Goal: Task Accomplishment & Management: Manage account settings

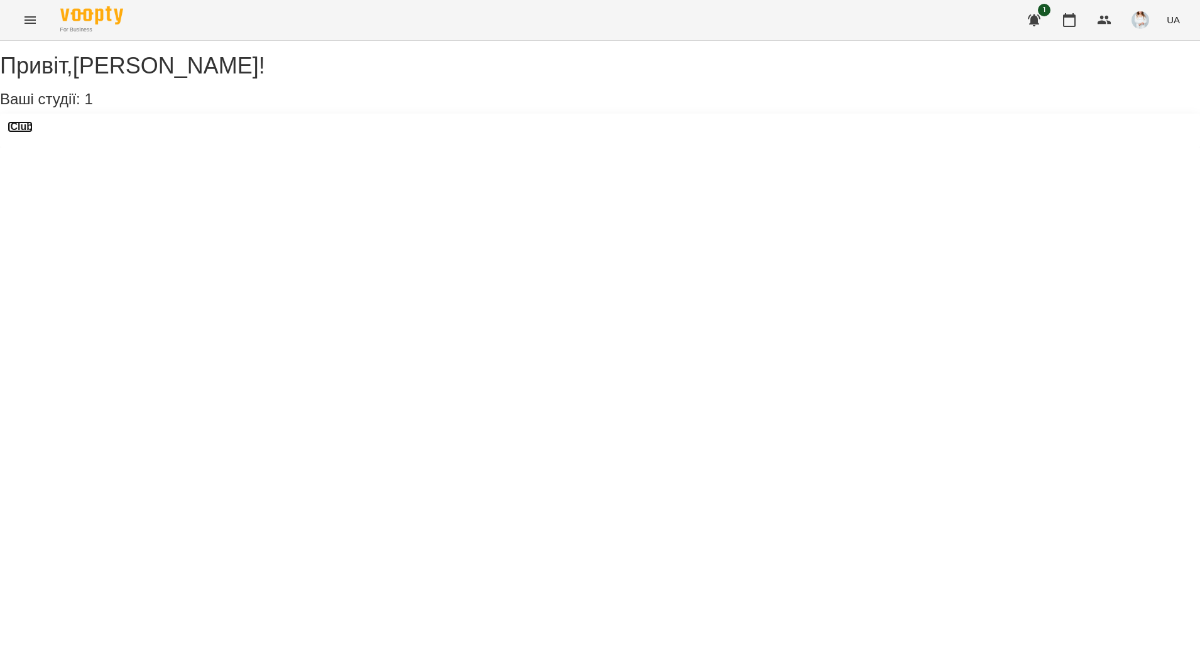
click at [33, 133] on h3 "iClub" at bounding box center [20, 126] width 25 height 11
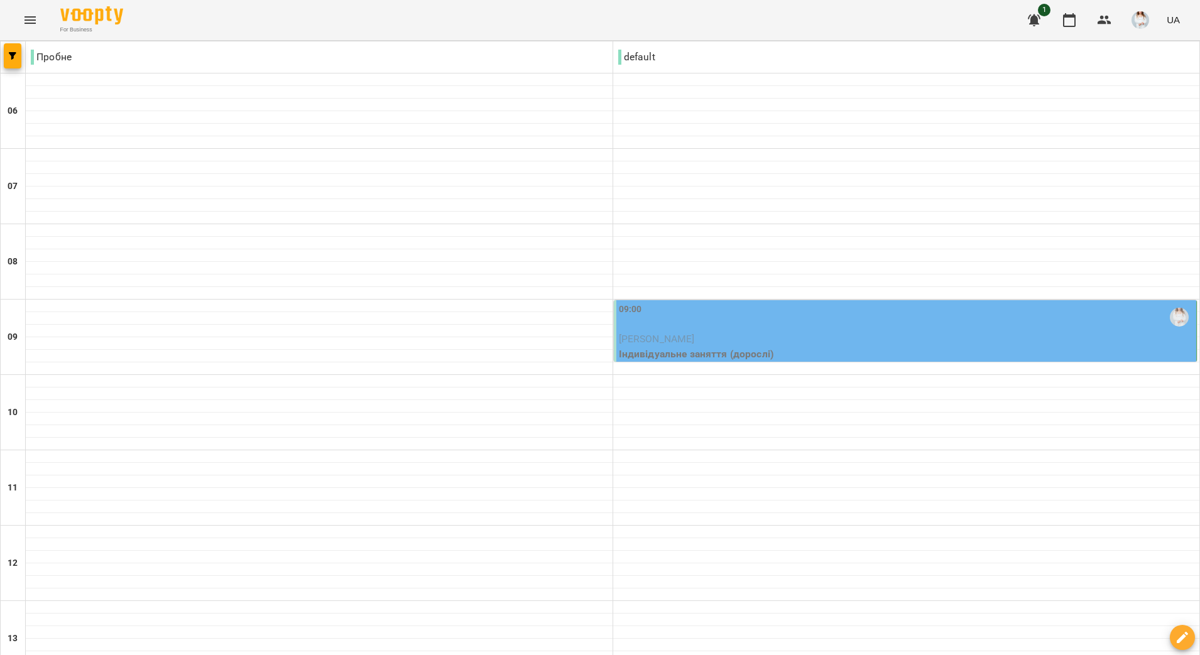
click at [695, 335] on span "[PERSON_NAME]" at bounding box center [657, 339] width 76 height 12
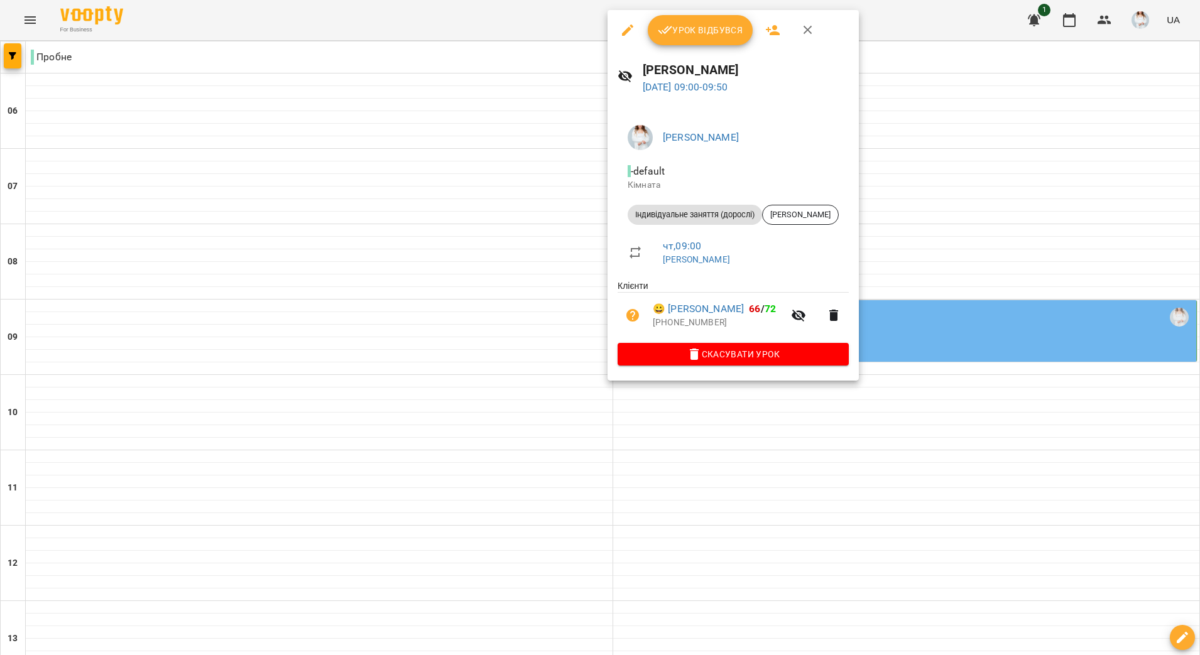
click at [709, 38] on button "Урок відбувся" at bounding box center [701, 30] width 106 height 30
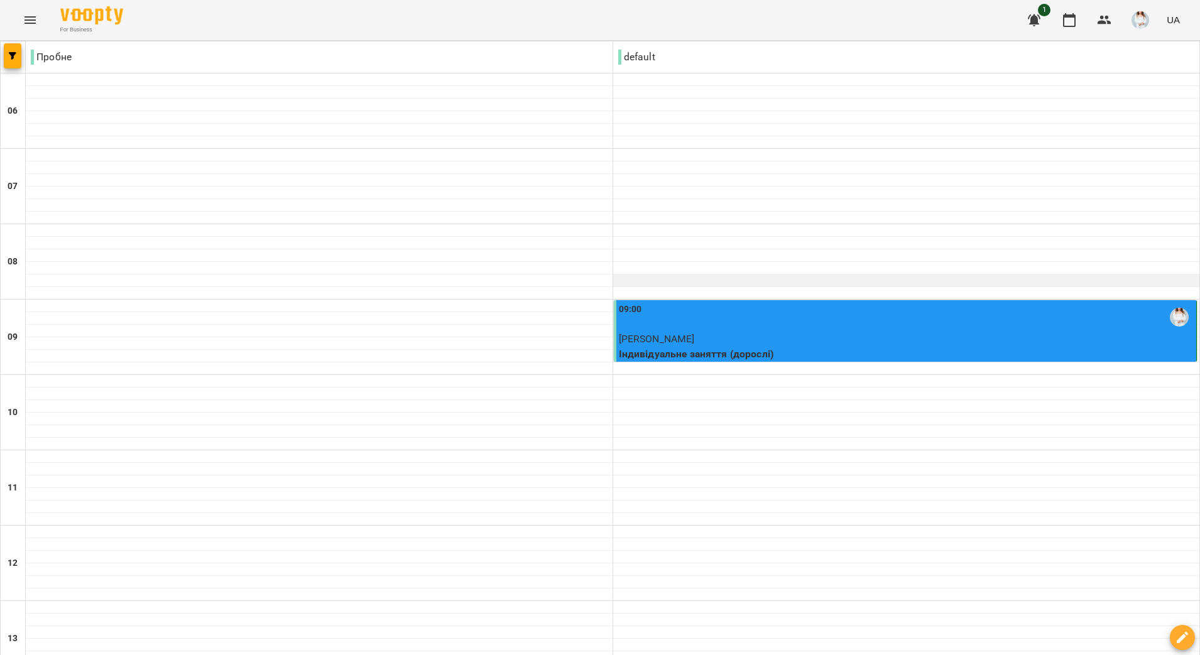
scroll to position [550, 0]
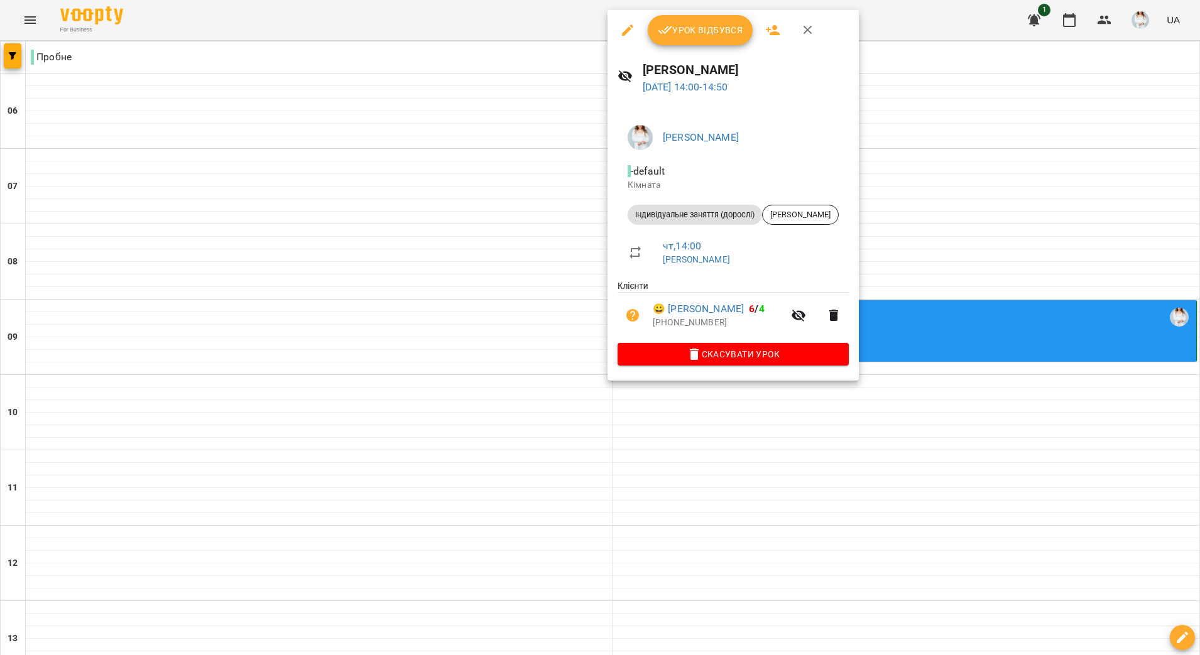
click at [698, 20] on button "Урок відбувся" at bounding box center [701, 30] width 106 height 30
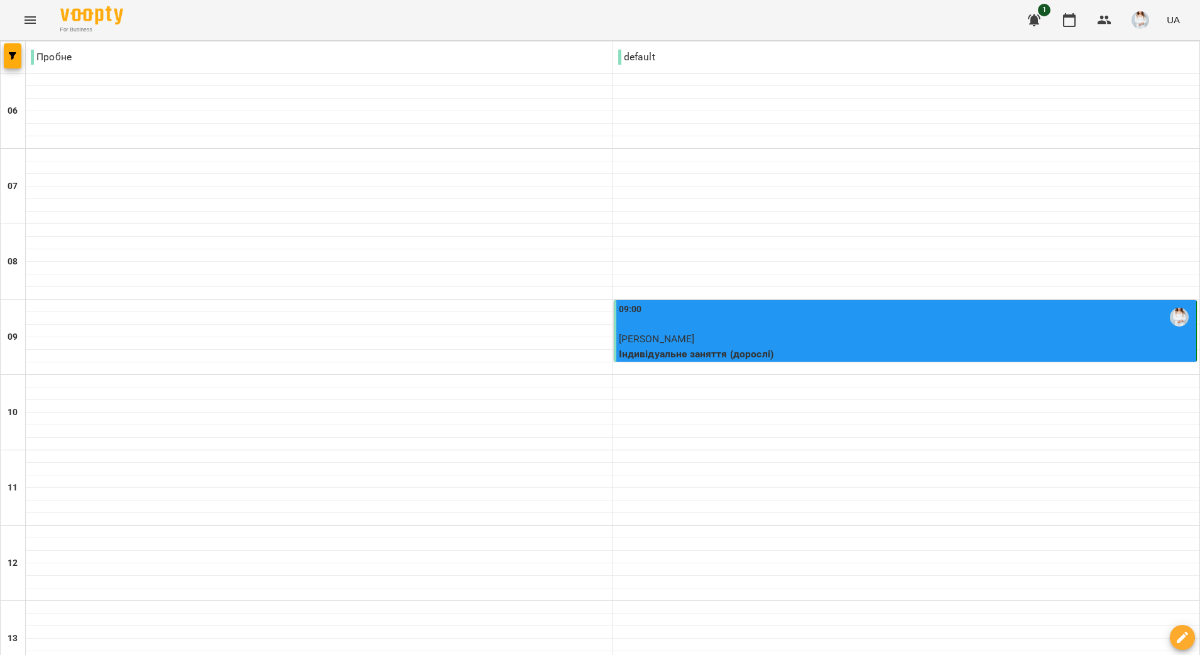
scroll to position [471, 0]
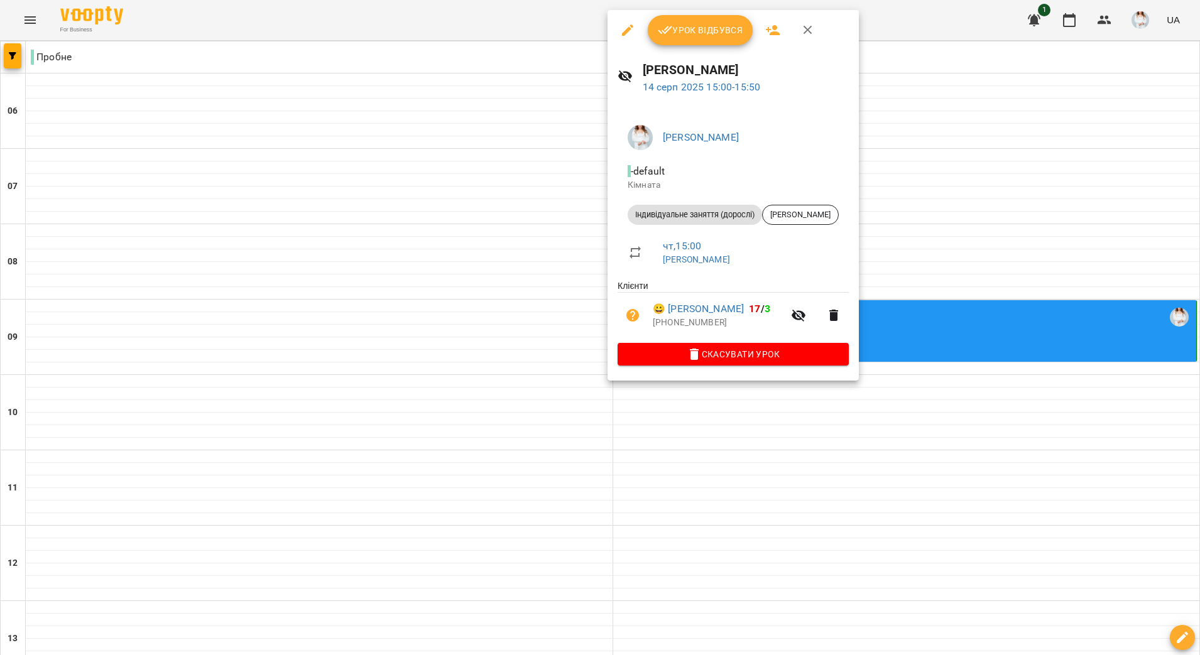
click at [696, 32] on span "Урок відбувся" at bounding box center [700, 30] width 85 height 15
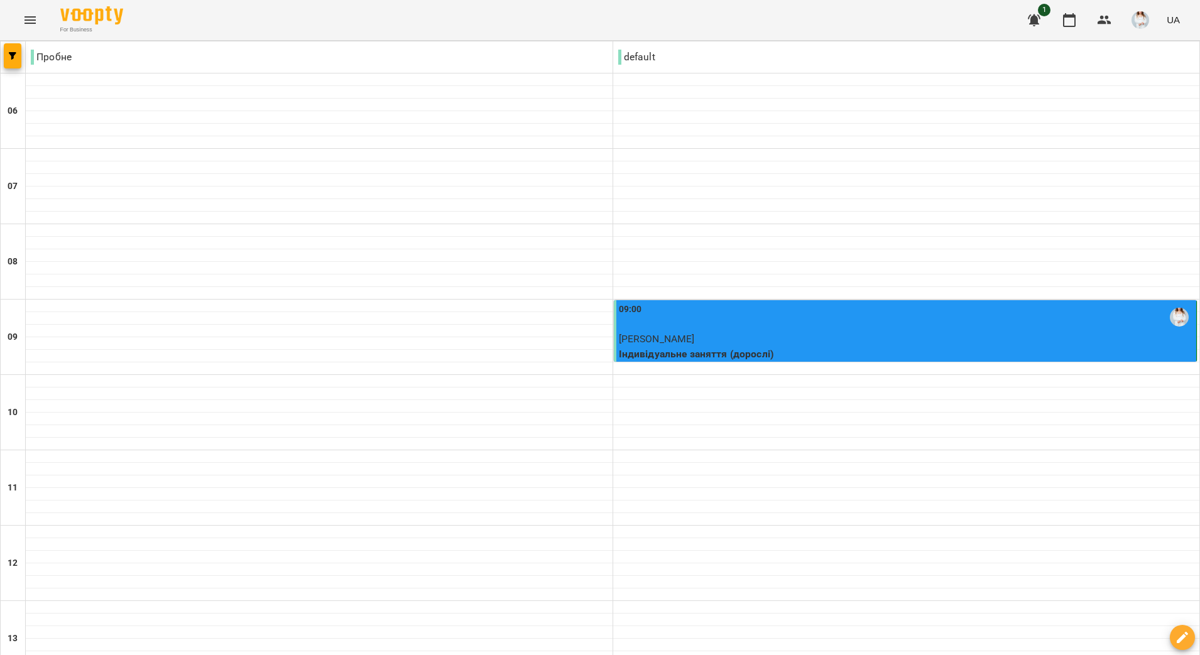
scroll to position [393, 0]
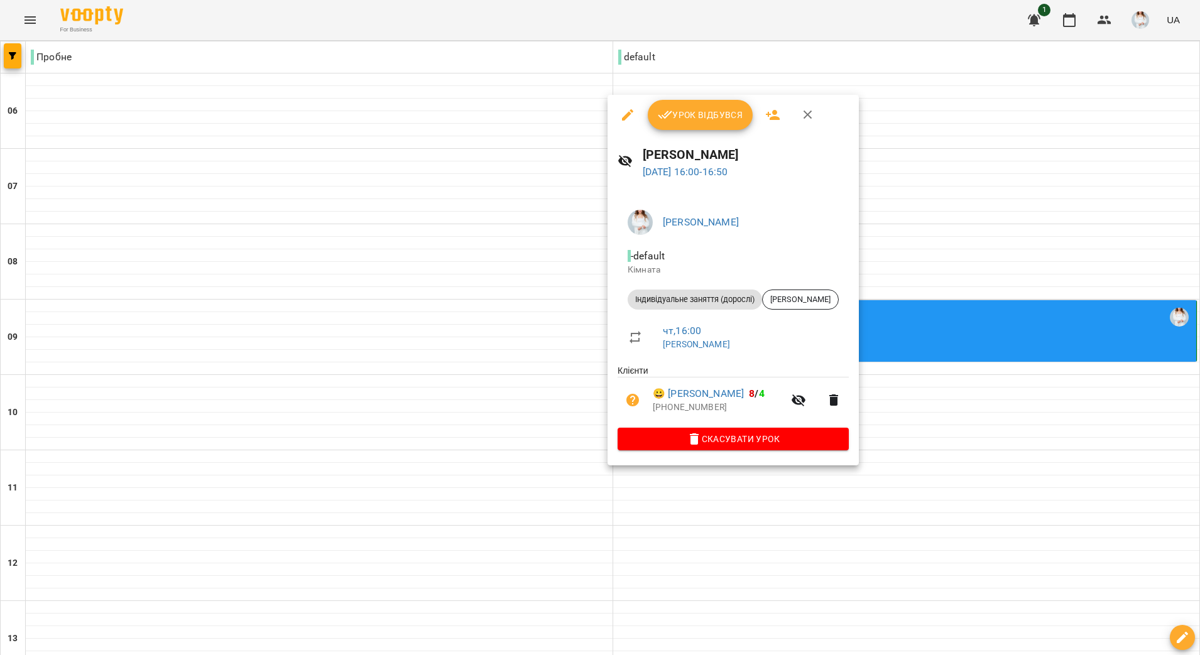
click at [698, 114] on span "Урок відбувся" at bounding box center [700, 114] width 85 height 15
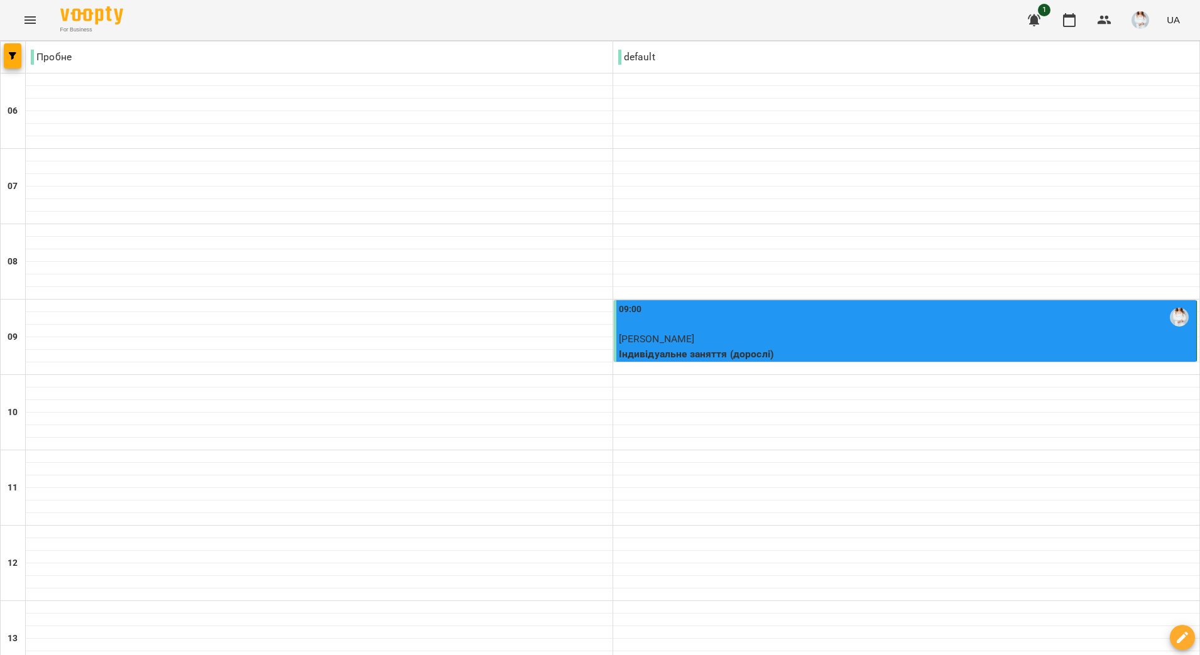
scroll to position [783, 0]
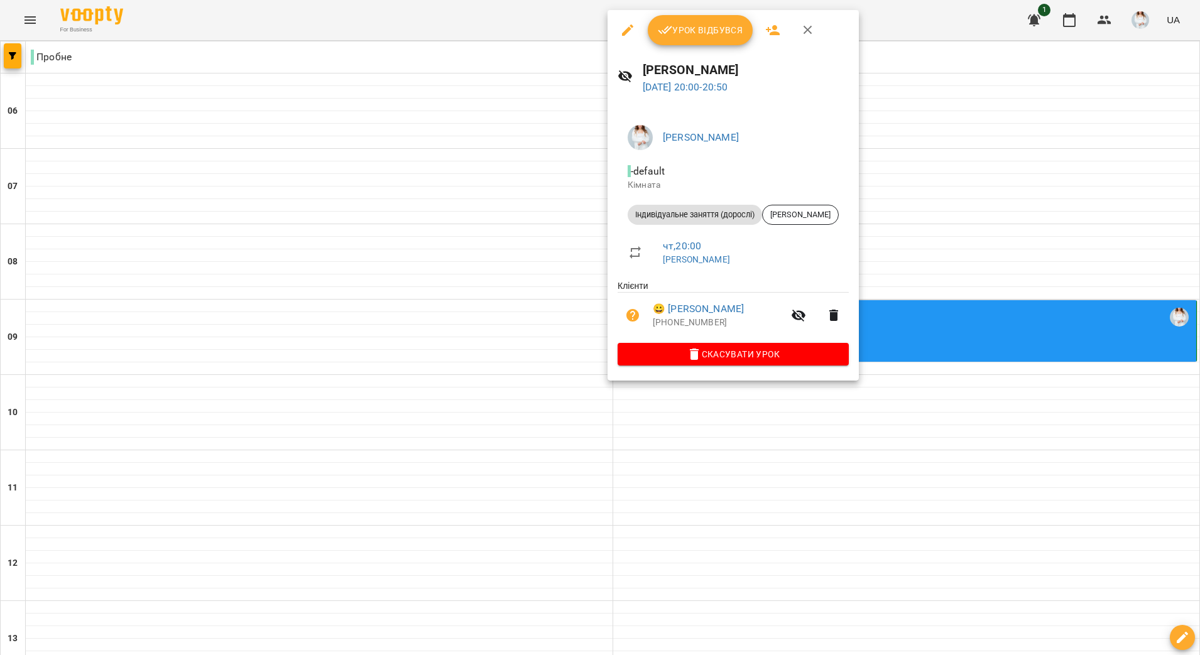
click at [680, 35] on span "Урок відбувся" at bounding box center [700, 30] width 85 height 15
